Goal: Task Accomplishment & Management: Use online tool/utility

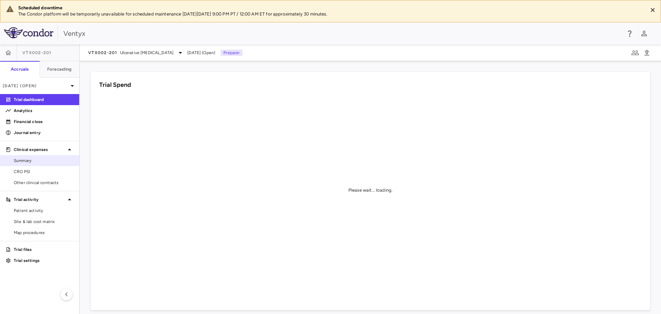
click at [24, 160] on span "Summary" at bounding box center [44, 160] width 60 height 6
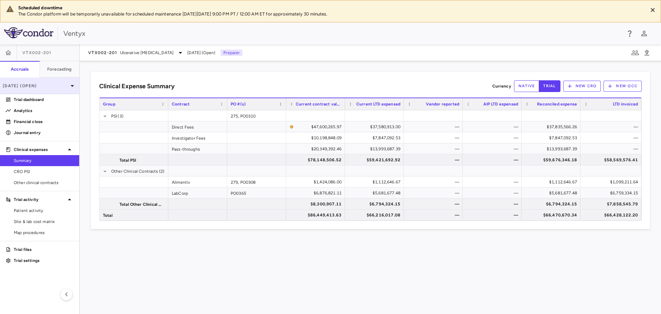
click at [32, 90] on div "[DATE] (Open)" at bounding box center [39, 85] width 79 height 17
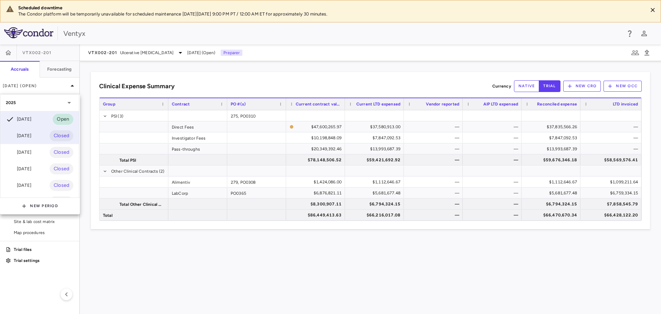
click at [31, 136] on div "[DATE]" at bounding box center [18, 136] width 25 height 8
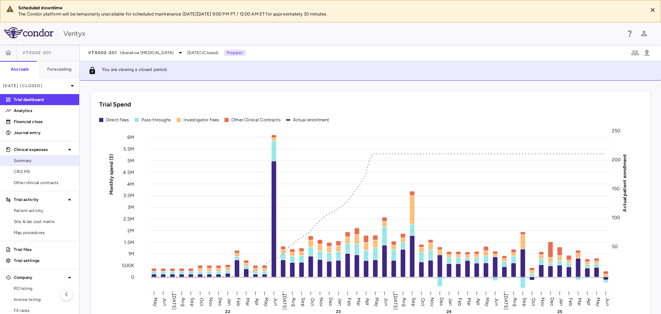
click at [35, 161] on span "Summary" at bounding box center [44, 160] width 60 height 6
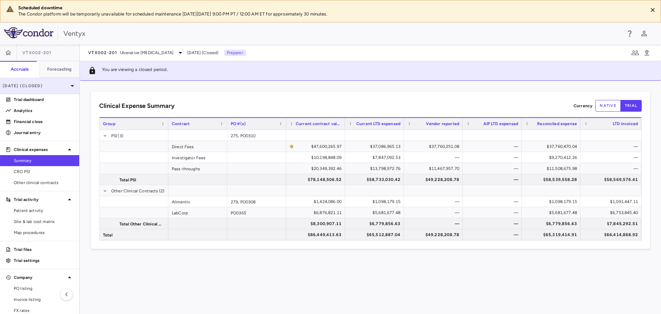
click at [56, 82] on div "[DATE] (Closed)" at bounding box center [39, 85] width 79 height 17
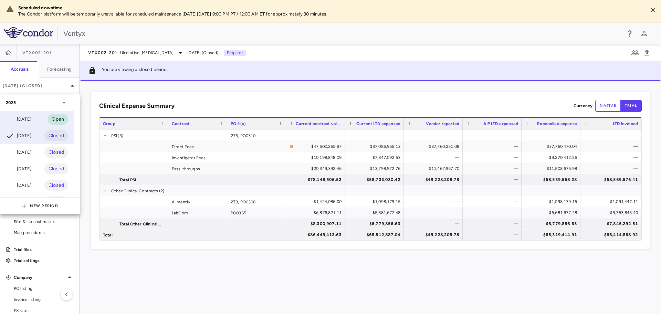
click at [23, 114] on div "[DATE] Open" at bounding box center [36, 119] width 73 height 17
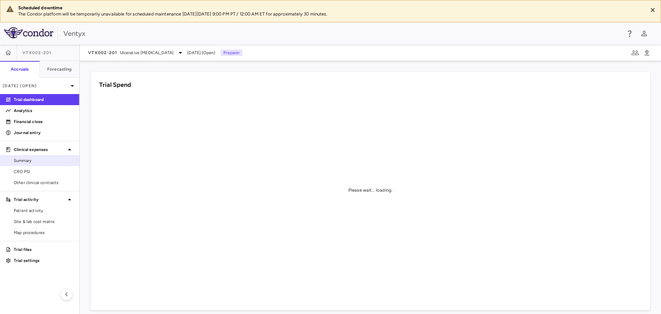
click at [43, 160] on span "Summary" at bounding box center [44, 160] width 60 height 6
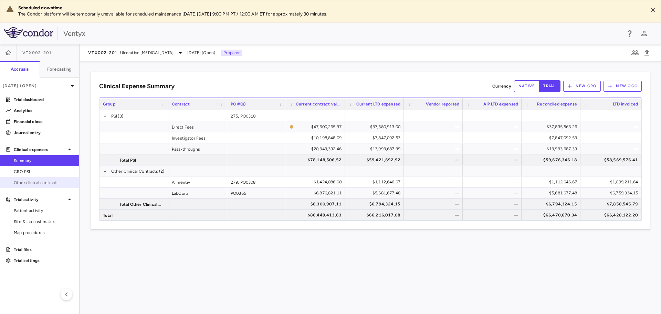
click at [17, 182] on span "Other clinical contracts" at bounding box center [44, 182] width 60 height 6
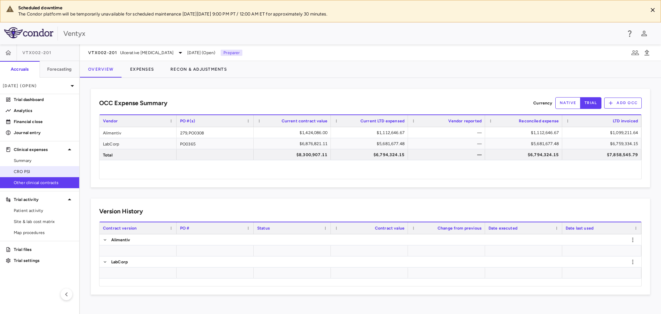
click at [20, 172] on span "CRO PSI" at bounding box center [44, 171] width 60 height 6
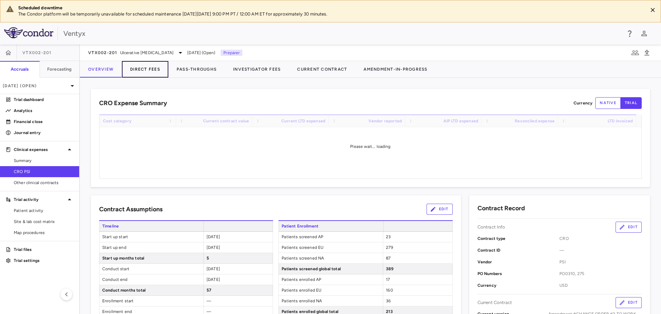
click at [150, 71] on button "Direct Fees" at bounding box center [145, 69] width 46 height 17
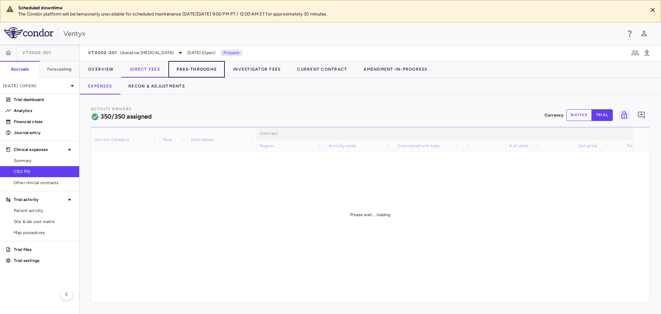
click at [206, 68] on button "Pass-Throughs" at bounding box center [196, 69] width 56 height 17
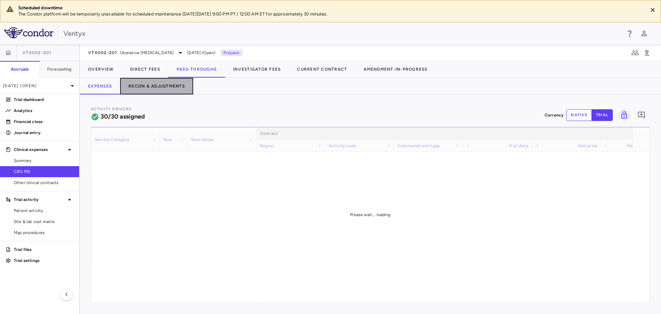
click at [155, 86] on button "Recon & Adjustments" at bounding box center [156, 86] width 73 height 17
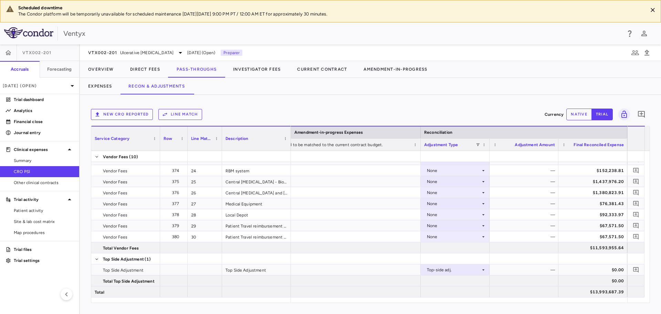
click at [581, 113] on button "native" at bounding box center [578, 114] width 25 height 12
click at [530, 271] on div "$0.00" at bounding box center [525, 269] width 59 height 11
type input "**********"
click at [634, 270] on icon "Add comment" at bounding box center [636, 269] width 7 height 7
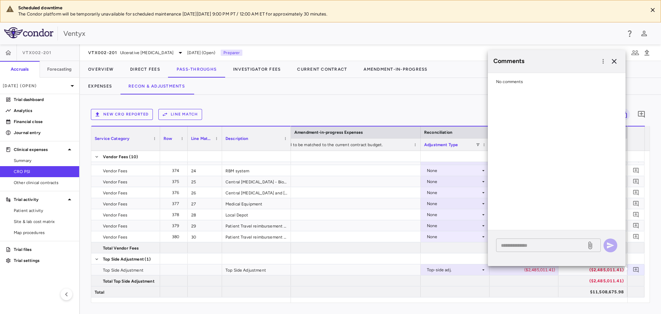
click at [516, 245] on textarea at bounding box center [541, 245] width 81 height 8
type textarea "*"
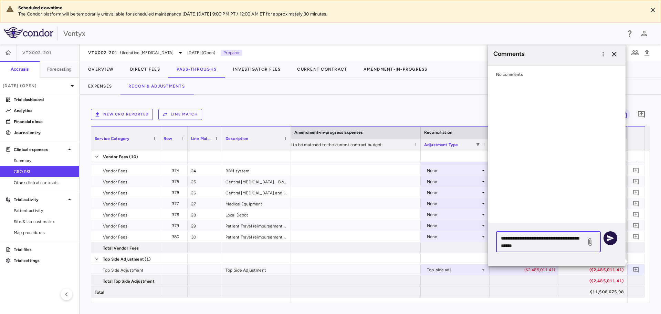
type textarea "**********"
click at [609, 241] on icon "button" at bounding box center [610, 238] width 8 height 8
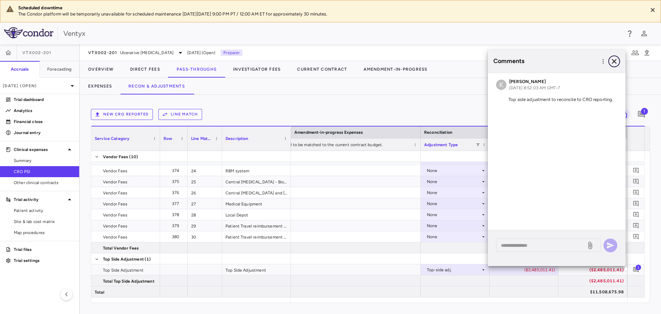
click at [614, 60] on icon "button" at bounding box center [614, 61] width 8 height 8
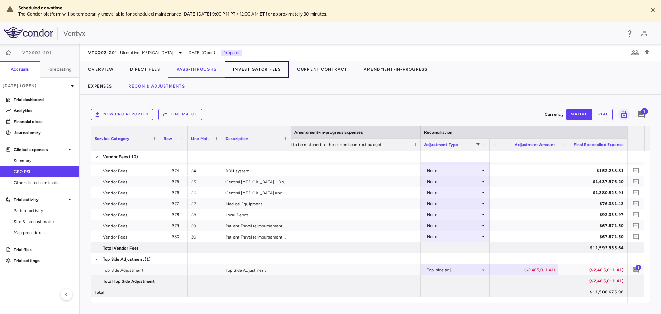
click at [269, 67] on button "Investigator Fees" at bounding box center [257, 69] width 64 height 17
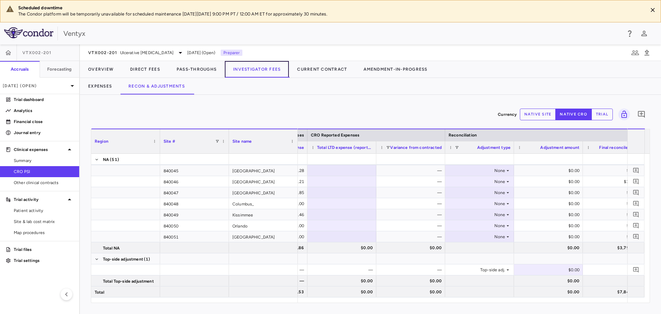
scroll to position [0, 359]
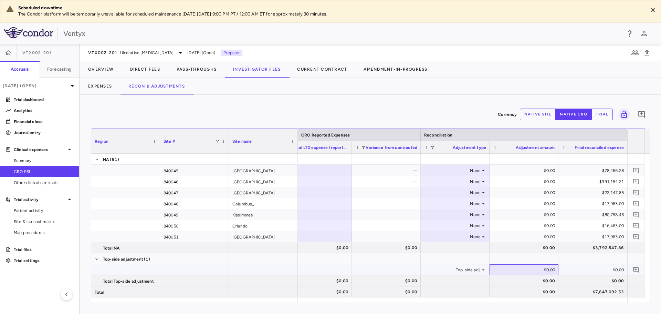
click at [542, 271] on div "$0.00" at bounding box center [525, 269] width 59 height 11
type input "*"
click at [523, 266] on input "number" at bounding box center [529, 269] width 58 height 11
type input "**********"
click at [636, 268] on icon "Add comment" at bounding box center [636, 269] width 7 height 7
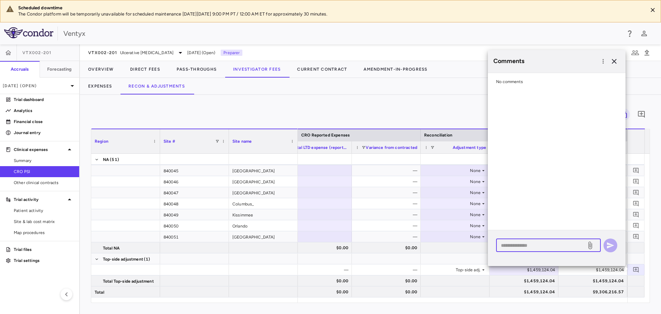
click at [508, 244] on textarea at bounding box center [541, 245] width 81 height 8
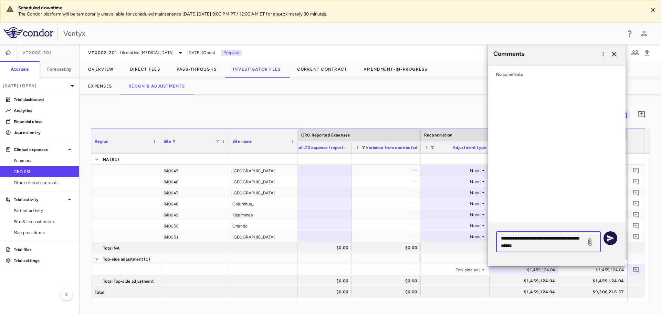
type textarea "**********"
click at [606, 239] on button "button" at bounding box center [611, 238] width 14 height 14
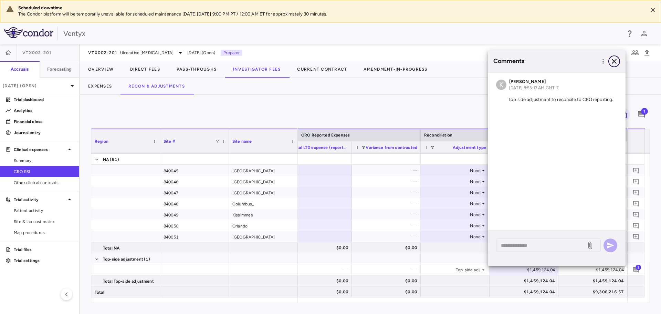
click at [615, 59] on icon "button" at bounding box center [614, 61] width 8 height 8
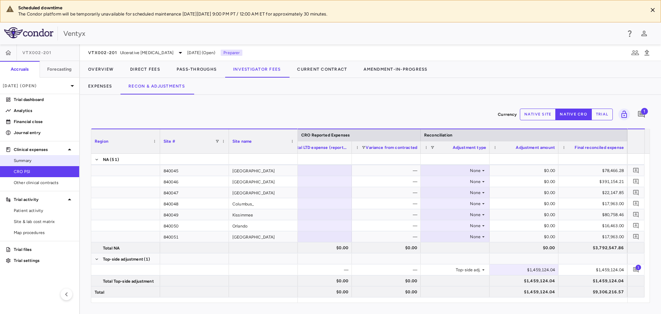
click at [31, 165] on link "Summary" at bounding box center [39, 160] width 79 height 10
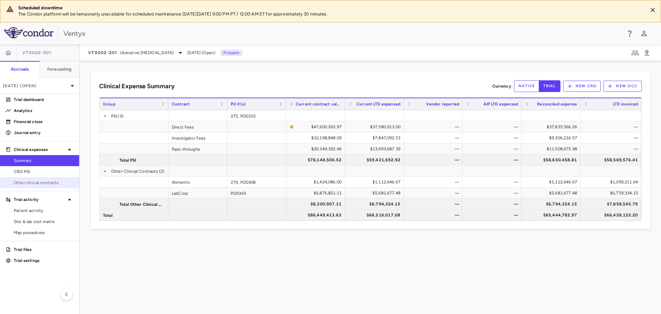
click at [33, 181] on span "Other clinical contracts" at bounding box center [44, 182] width 60 height 6
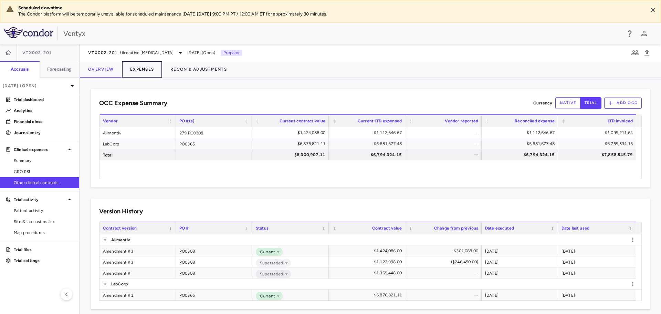
click at [138, 71] on button "Expenses" at bounding box center [142, 69] width 40 height 17
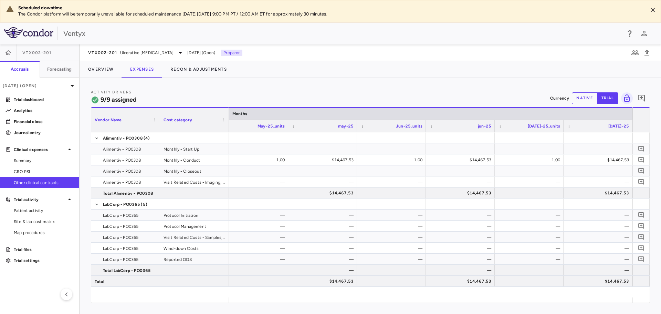
scroll to position [0, 5912]
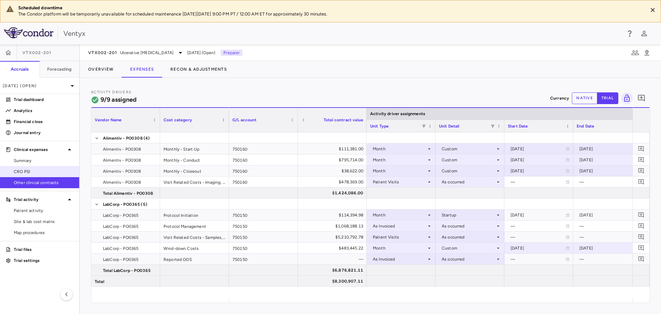
click at [25, 172] on span "CRO PSI" at bounding box center [44, 171] width 60 height 6
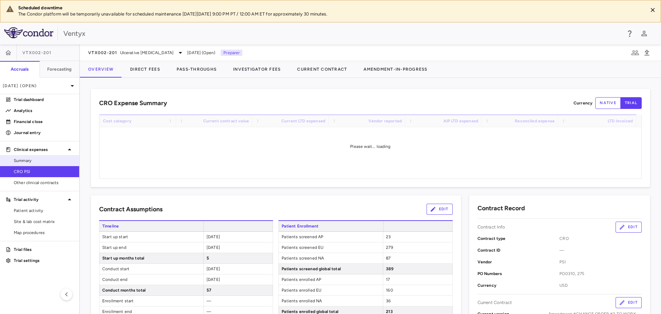
click at [28, 162] on span "Summary" at bounding box center [44, 160] width 60 height 6
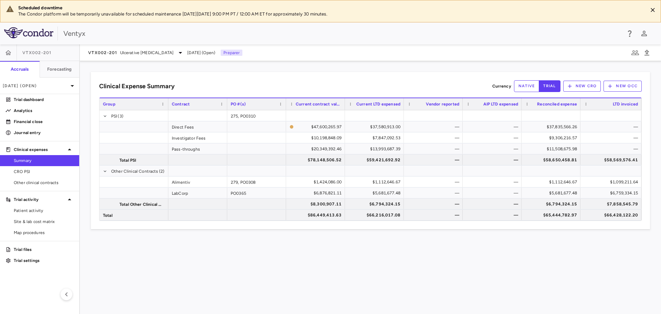
click at [210, 86] on div "Clinical Expense Summary Currency native trial New CRO New OCC" at bounding box center [370, 86] width 543 height 12
click at [42, 101] on p "Trial dashboard" at bounding box center [44, 99] width 60 height 6
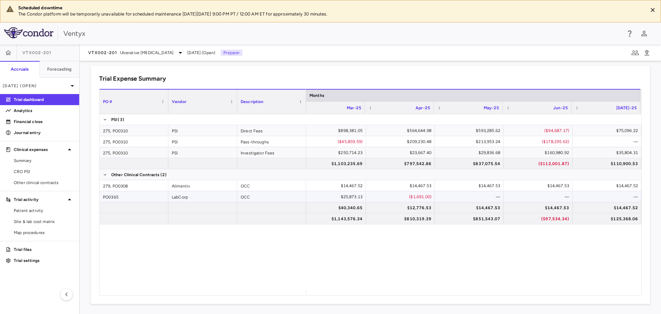
scroll to position [447, 0]
click at [134, 52] on span "Ulcerative [MEDICAL_DATA]" at bounding box center [147, 53] width 54 height 6
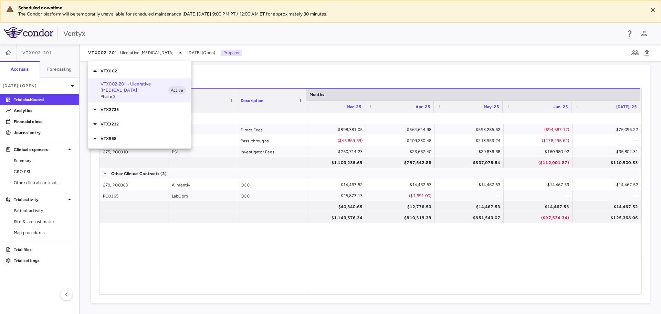
click at [126, 137] on div "VTX958" at bounding box center [139, 138] width 103 height 14
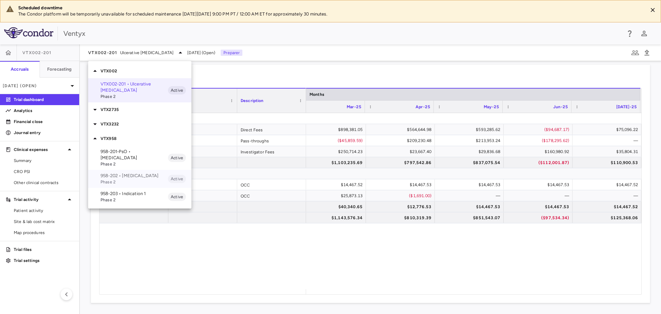
click at [121, 173] on p "958-202 • [MEDICAL_DATA]" at bounding box center [134, 176] width 67 height 6
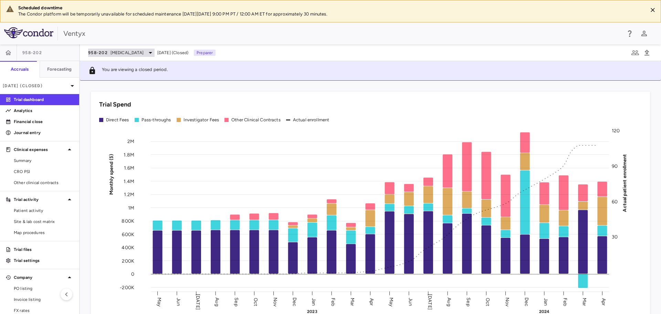
click at [131, 53] on span "[MEDICAL_DATA]" at bounding box center [127, 53] width 33 height 6
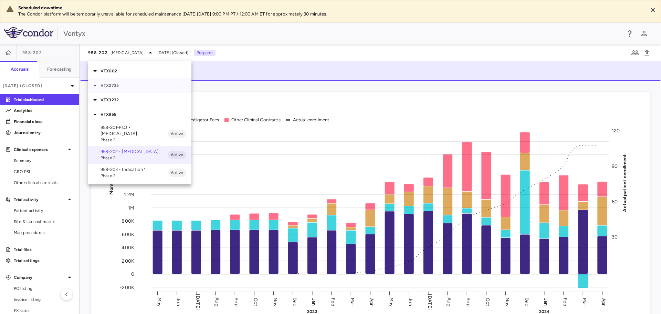
click at [116, 84] on p "VTX2735" at bounding box center [146, 85] width 91 height 6
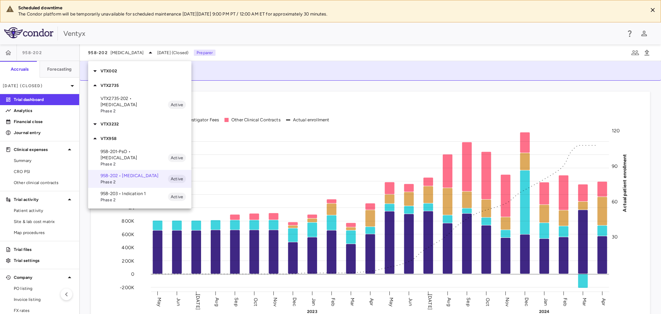
click at [117, 101] on p "VTX2735-202 • [MEDICAL_DATA]" at bounding box center [134, 101] width 67 height 12
